Goal: Information Seeking & Learning: Learn about a topic

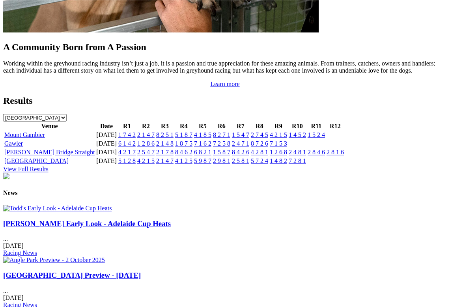
scroll to position [822, 0]
click at [56, 205] on img at bounding box center [57, 208] width 108 height 7
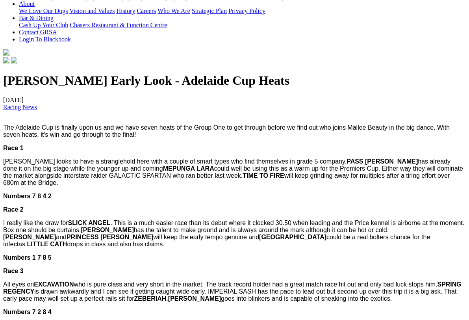
scroll to position [193, 0]
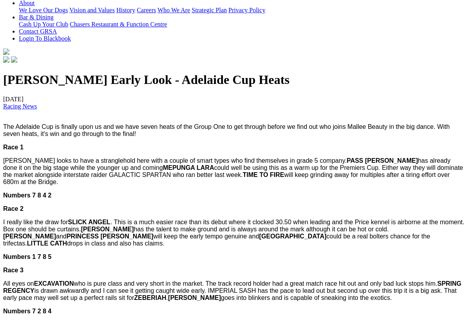
click at [10, 306] on span "Race 4" at bounding box center [13, 324] width 20 height 7
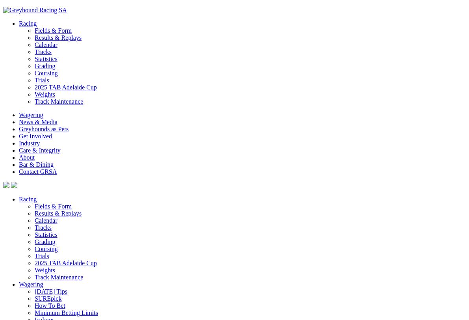
scroll to position [990, 0]
click at [44, 210] on link "Results & Replays" at bounding box center [58, 213] width 47 height 7
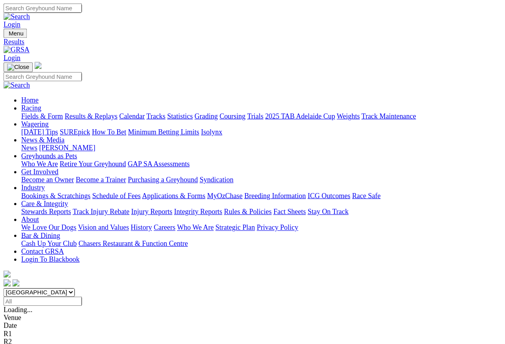
scroll to position [4, 0]
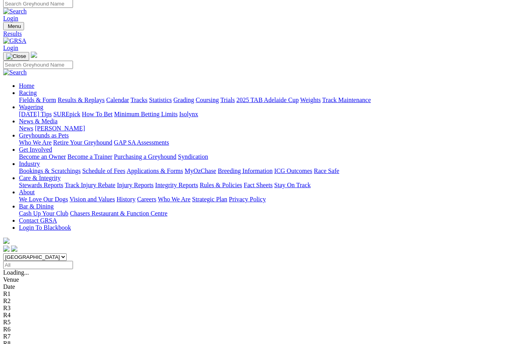
click at [73, 261] on input "Select date" at bounding box center [38, 265] width 70 height 8
type input "Friday, 3 Oct 2025"
click at [129, 291] on div "R1" at bounding box center [252, 294] width 498 height 7
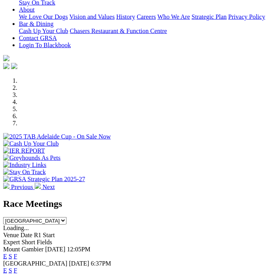
scroll to position [194, 0]
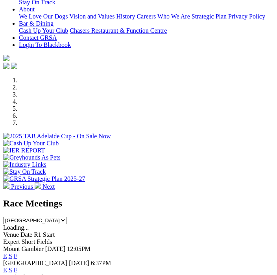
click at [17, 267] on link "F" at bounding box center [16, 270] width 4 height 7
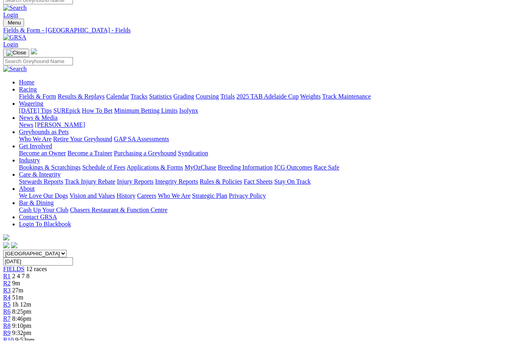
scroll to position [3, 0]
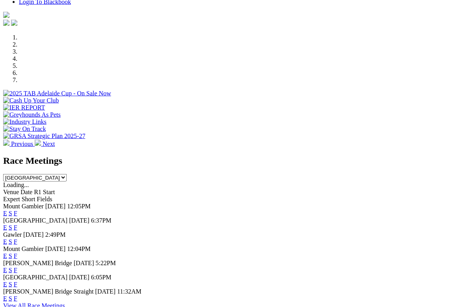
scroll to position [215, 0]
click at [17, 224] on link "F" at bounding box center [16, 227] width 4 height 7
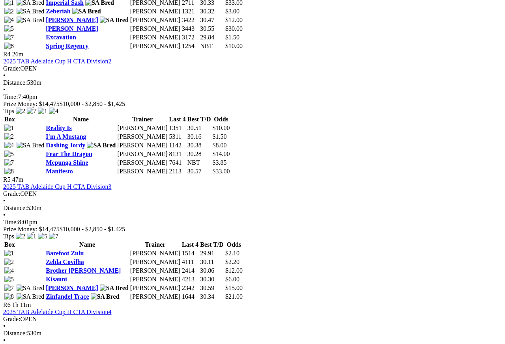
scroll to position [761, 0]
